Goal: Information Seeking & Learning: Learn about a topic

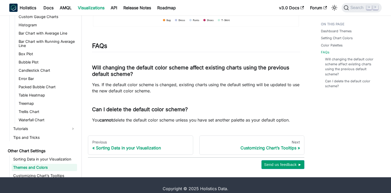
scroll to position [731, 0]
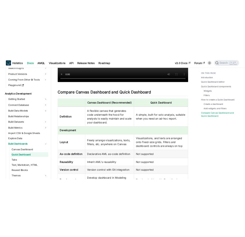
scroll to position [1325, 0]
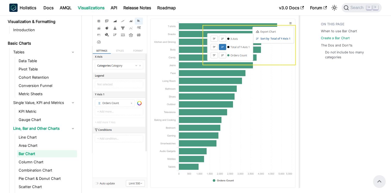
scroll to position [233, 0]
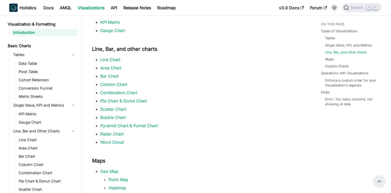
scroll to position [142, 0]
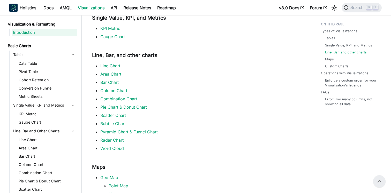
click at [109, 81] on link "Bar Chart" at bounding box center [109, 82] width 18 height 5
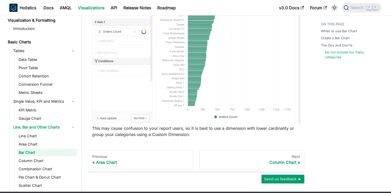
scroll to position [679, 0]
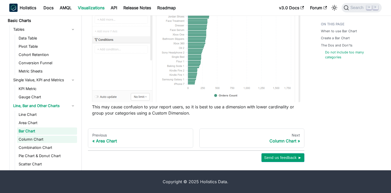
click at [40, 137] on link "Column Chart" at bounding box center [47, 139] width 60 height 7
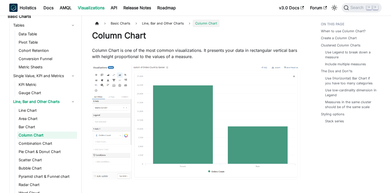
scroll to position [33, 0]
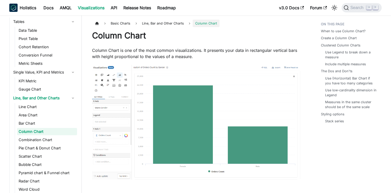
click at [54, 133] on link "Column Chart" at bounding box center [47, 131] width 60 height 7
click at [53, 139] on link "Combination Chart" at bounding box center [47, 140] width 60 height 7
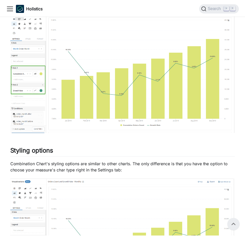
scroll to position [284, 0]
